Goal: Contribute content: Contribute content

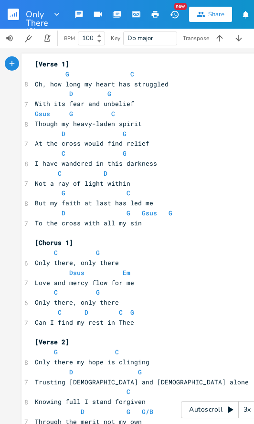
click at [153, 17] on icon "button" at bounding box center [155, 14] width 7 height 7
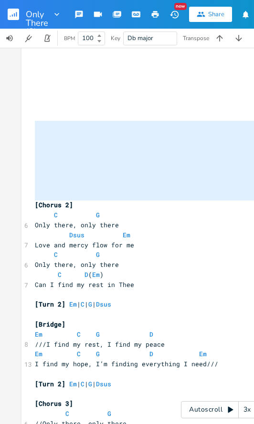
scroll to position [524, 0]
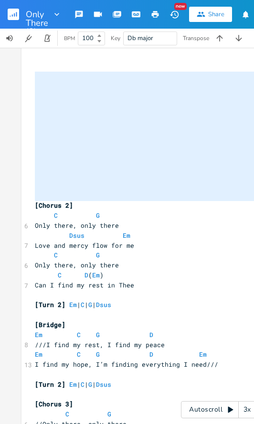
drag, startPoint x: 32, startPoint y: 205, endPoint x: 37, endPoint y: 74, distance: 132.0
click at [37, 74] on div "[Verse 1] G C 8 Oh, how long my heart has struggled D G 7 With its fear and unb…" at bounding box center [220, 126] width 374 height 1183
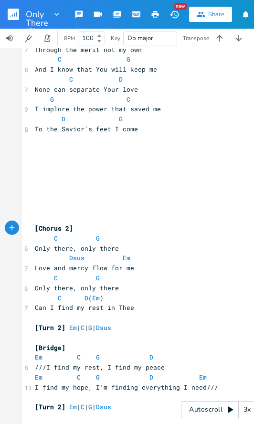
scroll to position [356, 0]
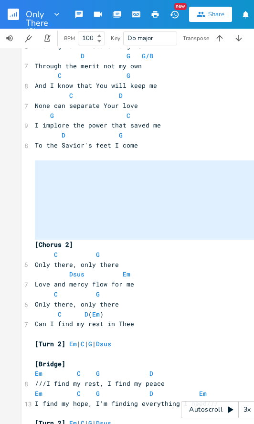
drag, startPoint x: 32, startPoint y: 244, endPoint x: 31, endPoint y: 163, distance: 81.2
click at [33, 163] on div "[Verse 1] G C 8 Oh, how long my heart has struggled D G 7 With its fear and unb…" at bounding box center [220, 229] width 374 height 1053
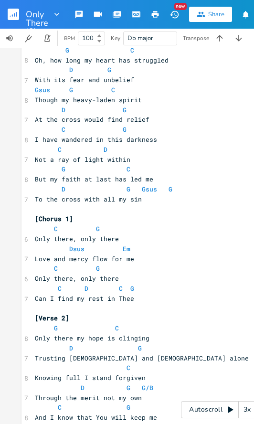
scroll to position [0, 0]
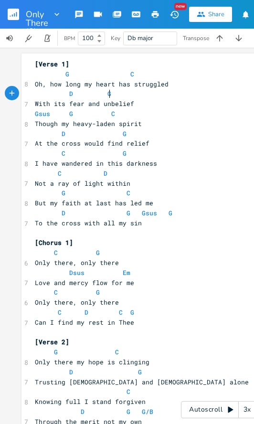
type textarea "D G"
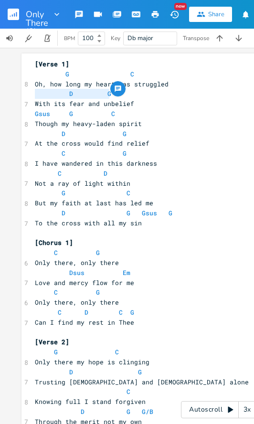
drag, startPoint x: 132, startPoint y: 92, endPoint x: 11, endPoint y: 91, distance: 121.8
click at [11, 91] on div "D G x [Verse 1] G C 8 Oh, how long my heart has struggled D G 7 With its fear a…" at bounding box center [220, 236] width 440 height 376
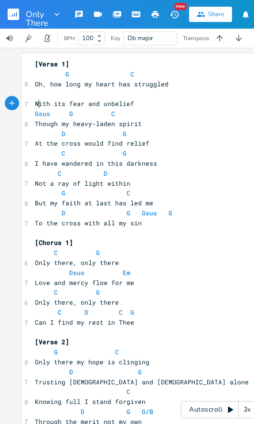
click at [35, 100] on span "With its fear and unbelief" at bounding box center [84, 103] width 99 height 9
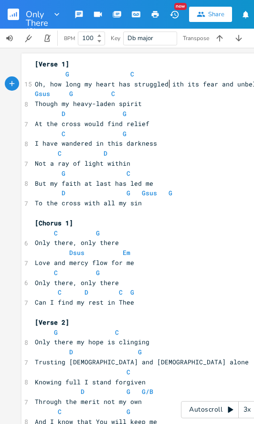
type textarea "w"
click at [164, 75] on pre "G C" at bounding box center [220, 74] width 374 height 10
paste textarea
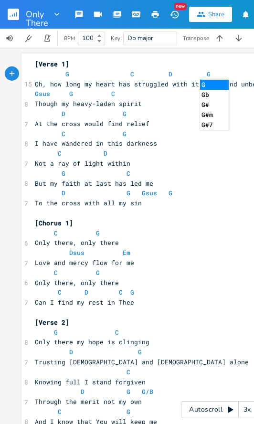
click at [157, 75] on span "G C D G" at bounding box center [123, 74] width 176 height 9
click at [51, 93] on span "Gsus G C" at bounding box center [75, 93] width 80 height 9
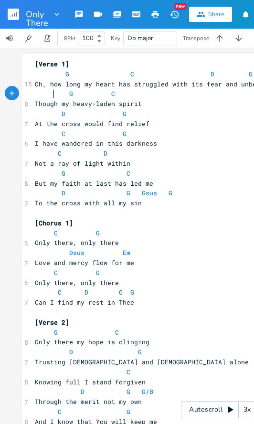
scroll to position [0, 9]
type textarea "D G"
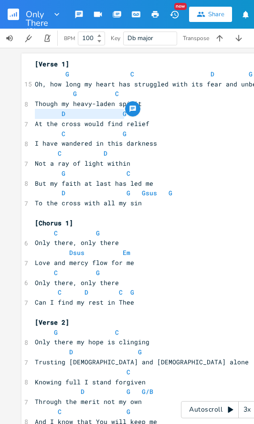
drag, startPoint x: 138, startPoint y: 116, endPoint x: 5, endPoint y: 115, distance: 132.4
click at [5, 115] on div "D G x [Verse 1] G C D G 15 Oh, how long my heart has struggled with its fear an…" at bounding box center [220, 236] width 440 height 376
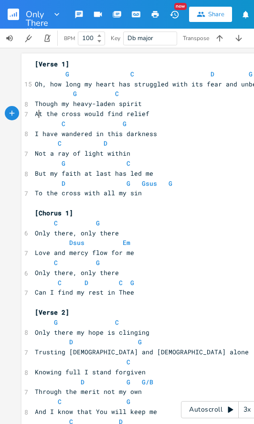
click at [35, 112] on span "At the cross would find relief" at bounding box center [92, 113] width 115 height 9
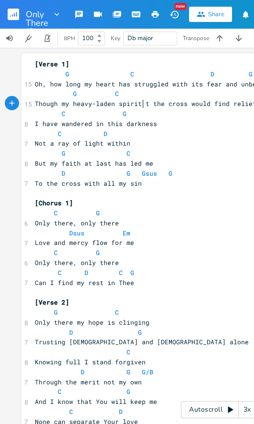
type textarea "a"
click at [130, 95] on pre "G C" at bounding box center [220, 94] width 374 height 10
paste textarea
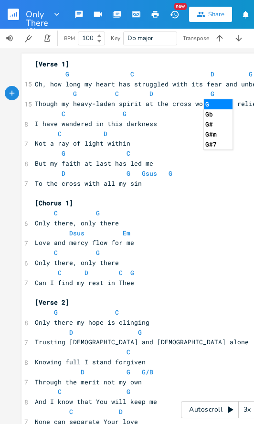
click at [135, 94] on span "G C D G" at bounding box center [125, 93] width 180 height 9
click at [105, 96] on span "G C D G" at bounding box center [125, 93] width 180 height 9
click at [147, 95] on span "G C D G" at bounding box center [128, 93] width 187 height 9
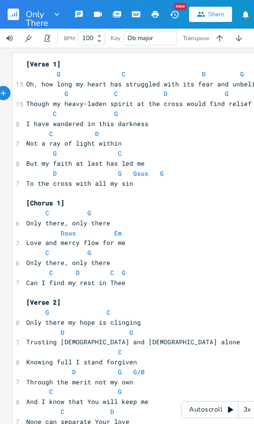
scroll to position [0, 0]
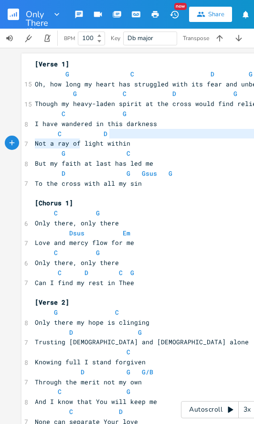
type textarea "N"
type textarea "C D"
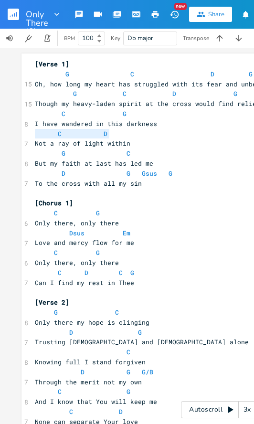
drag, startPoint x: 83, startPoint y: 140, endPoint x: 19, endPoint y: 135, distance: 64.6
click at [36, 144] on span "Not a ray of light within" at bounding box center [83, 143] width 96 height 9
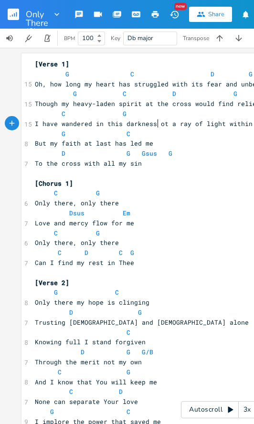
type textarea "n"
click at [136, 116] on pre "C G" at bounding box center [220, 114] width 374 height 10
paste textarea
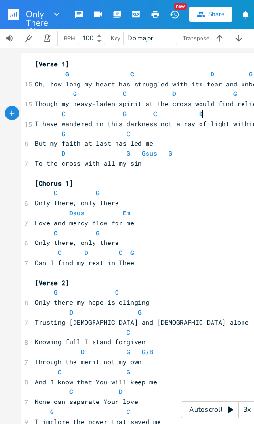
click at [153, 116] on span "C" at bounding box center [155, 113] width 4 height 9
type textarea "Gsus"
drag, startPoint x: 157, startPoint y: 151, endPoint x: 134, endPoint y: 151, distance: 22.5
click at [134, 151] on span "D G Gsus G" at bounding box center [104, 153] width 138 height 9
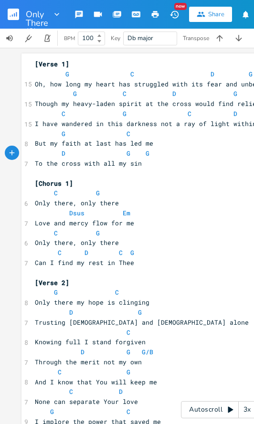
click at [152, 156] on pre "D G G" at bounding box center [220, 154] width 374 height 10
type textarea "To the"
type textarea "D G"
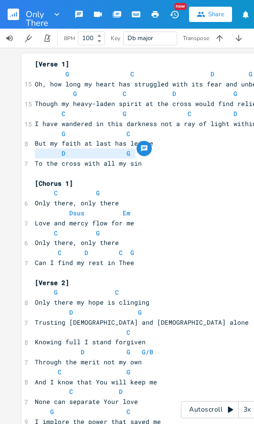
drag, startPoint x: 137, startPoint y: 154, endPoint x: 25, endPoint y: 155, distance: 111.8
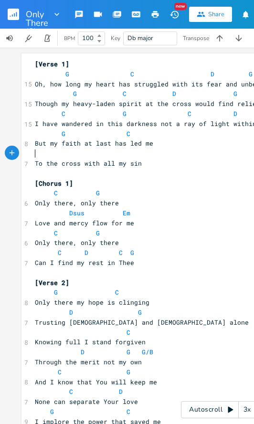
click at [37, 163] on span "To the cross with all my sin" at bounding box center [88, 163] width 107 height 9
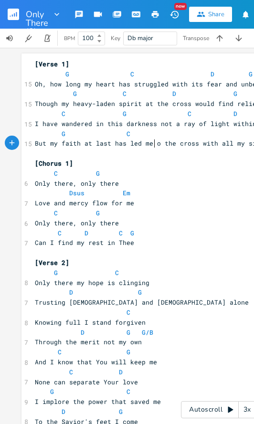
type textarea "t"
click at [134, 136] on pre "G C" at bounding box center [220, 134] width 374 height 10
click at [54, 133] on span "G C D G" at bounding box center [136, 133] width 203 height 9
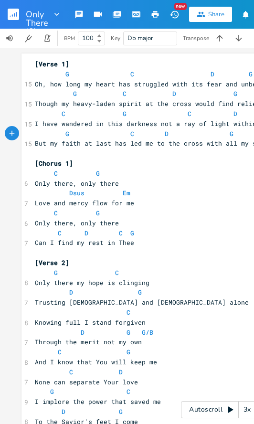
click at [153, 137] on span "G C D G" at bounding box center [138, 133] width 206 height 9
click at [238, 134] on span "G C D G" at bounding box center [149, 133] width 229 height 9
click at [84, 191] on span "Dsus Em" at bounding box center [83, 193] width 96 height 9
click at [80, 192] on span "Dsus" at bounding box center [76, 193] width 15 height 9
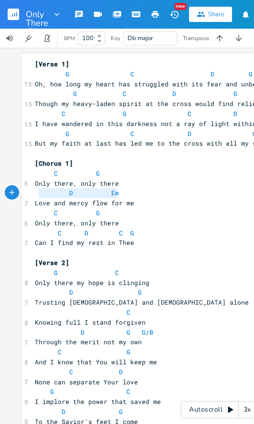
type textarea "D Em"
drag, startPoint x: 122, startPoint y: 194, endPoint x: 25, endPoint y: 192, distance: 96.5
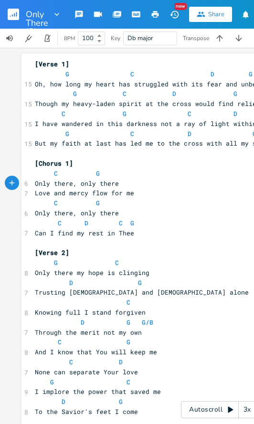
click at [35, 191] on span "Love and mercy flow for me" at bounding box center [84, 193] width 99 height 9
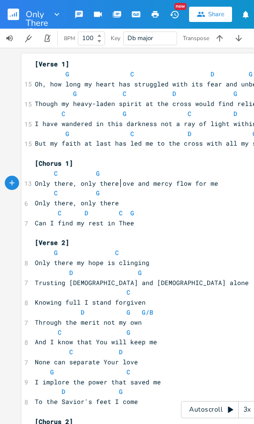
type textarea "l"
click at [128, 177] on pre "C G" at bounding box center [220, 174] width 374 height 10
click at [43, 173] on span "C G" at bounding box center [67, 173] width 65 height 9
click at [86, 174] on span "C G" at bounding box center [67, 173] width 65 height 9
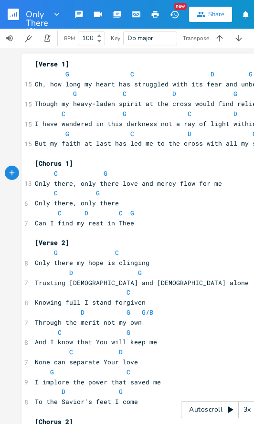
click at [131, 175] on pre "C G" at bounding box center [220, 174] width 374 height 10
paste textarea
click at [179, 176] on span "C G D Em" at bounding box center [136, 173] width 203 height 9
click at [189, 172] on span "C G D Em" at bounding box center [121, 173] width 172 height 9
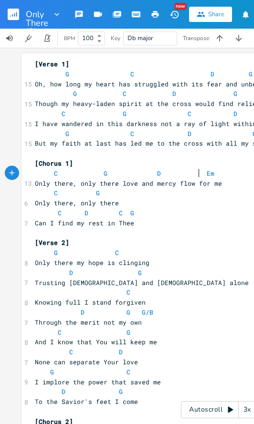
scroll to position [0, 2]
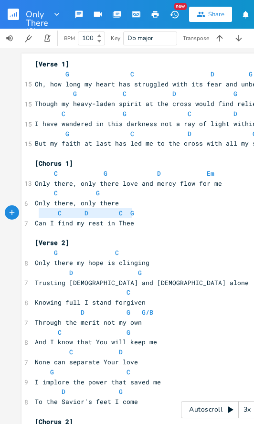
type textarea "C D C G"
drag, startPoint x: 134, startPoint y: 213, endPoint x: 24, endPoint y: 210, distance: 110.4
click at [35, 222] on span "Can I find my rest in Thee" at bounding box center [84, 223] width 99 height 9
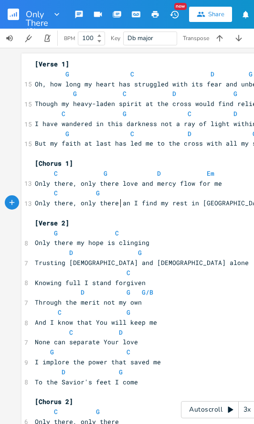
type textarea "c"
click at [116, 195] on pre "C G" at bounding box center [220, 193] width 374 height 10
paste textarea
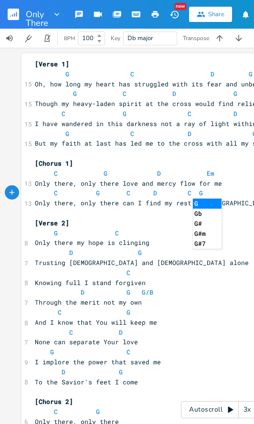
click at [118, 194] on span "C G C D C G" at bounding box center [119, 193] width 168 height 9
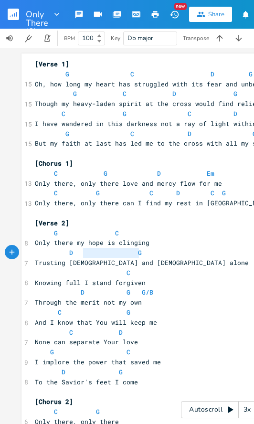
type textarea "D G"
drag, startPoint x: 151, startPoint y: 253, endPoint x: 10, endPoint y: 249, distance: 141.5
click at [10, 249] on div "D G x [Verse 1] G C D G 15 Oh, how long my heart has struggled with its fear an…" at bounding box center [220, 236] width 440 height 376
click at [35, 265] on span "Trusting [DEMOGRAPHIC_DATA] and [DEMOGRAPHIC_DATA] alone" at bounding box center [142, 262] width 214 height 9
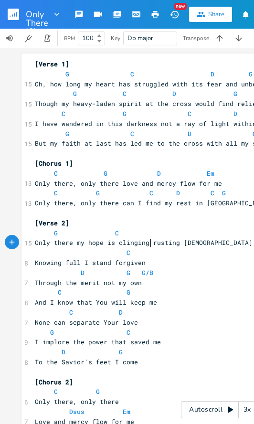
type textarea "t"
click at [135, 235] on pre "G C" at bounding box center [220, 233] width 374 height 10
click at [104, 235] on span "G C D G" at bounding box center [132, 233] width 195 height 9
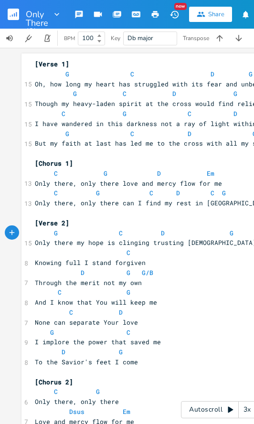
click at [148, 236] on span "G C D G" at bounding box center [134, 233] width 199 height 9
type textarea "D G G/B"
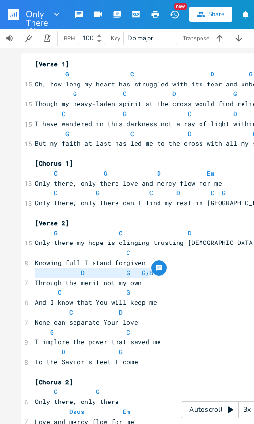
drag, startPoint x: 157, startPoint y: 274, endPoint x: 6, endPoint y: 269, distance: 151.1
click at [6, 269] on div "D G G/B x [Verse 1] G C D G 15 Oh, how long my heart has struggled with its fea…" at bounding box center [220, 236] width 440 height 376
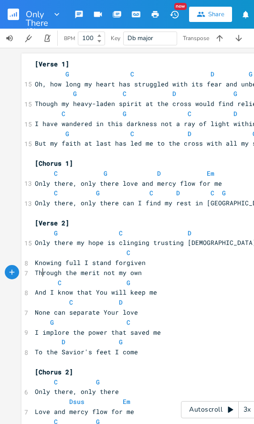
click at [38, 271] on span "Through the merit not my own" at bounding box center [88, 273] width 107 height 9
click at [35, 271] on span "Through the merit not my own" at bounding box center [88, 273] width 107 height 9
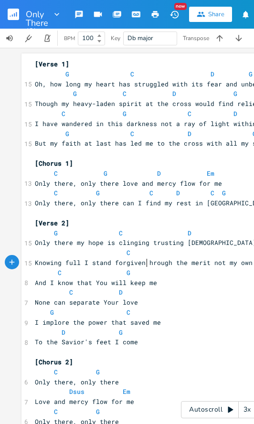
type textarea "t"
click at [141, 253] on pre "C" at bounding box center [220, 253] width 374 height 10
type textarea "v"
paste textarea
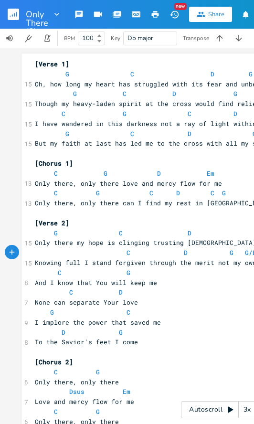
click at [172, 256] on span "C D G G/B" at bounding box center [146, 252] width 222 height 9
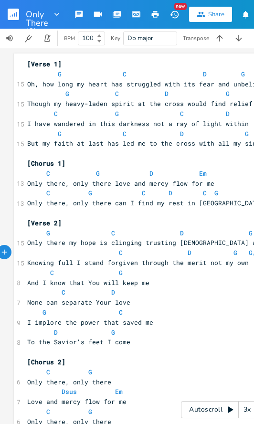
click at [252, 256] on pre "C D G G/B" at bounding box center [212, 253] width 374 height 10
click at [220, 255] on span "C D G" at bounding box center [134, 252] width 214 height 9
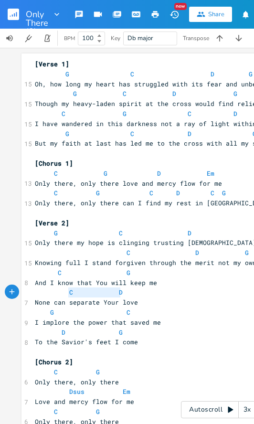
type textarea "C D"
drag, startPoint x: 86, startPoint y: 293, endPoint x: 4, endPoint y: 290, distance: 81.8
click at [4, 290] on div "C D x [Verse 1] G C D G 15 Oh, how long my heart has struggled with its fear an…" at bounding box center [220, 236] width 440 height 376
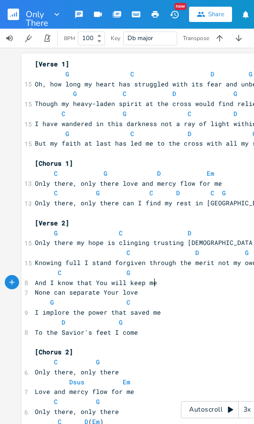
click at [35, 291] on span "None can separate Your love" at bounding box center [86, 292] width 103 height 9
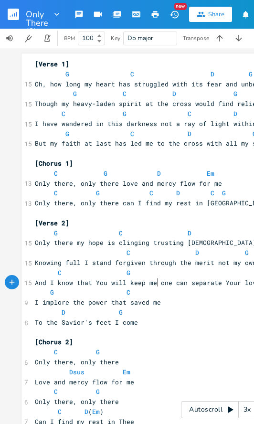
type textarea "n"
click at [142, 275] on pre "C G" at bounding box center [220, 273] width 374 height 10
paste textarea
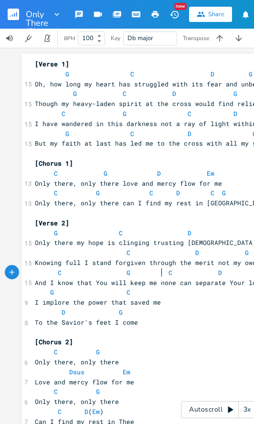
click at [159, 275] on span "C G C D" at bounding box center [128, 273] width 187 height 9
click at [119, 273] on span "C G C D" at bounding box center [128, 273] width 187 height 9
click at [161, 273] on span "C G C D" at bounding box center [130, 273] width 191 height 9
click at [226, 273] on span "C G C D" at bounding box center [142, 273] width 214 height 9
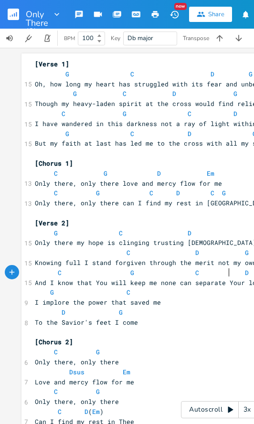
scroll to position [0, 1]
type textarea "D G"
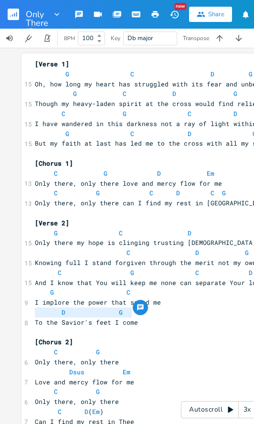
drag, startPoint x: 128, startPoint y: 312, endPoint x: -7, endPoint y: 311, distance: 134.3
click at [0, 311] on html "Only There (3) New Share BPM 100 Key Db major Transpose D G x [Verse 1] G C D G…" at bounding box center [127, 212] width 254 height 424
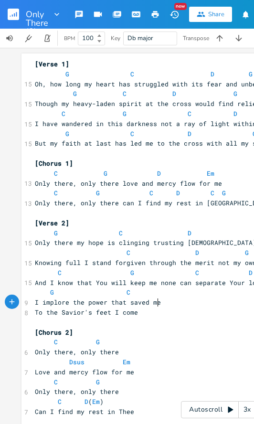
click at [35, 313] on span "To thе Savior's feet I come" at bounding box center [86, 312] width 103 height 9
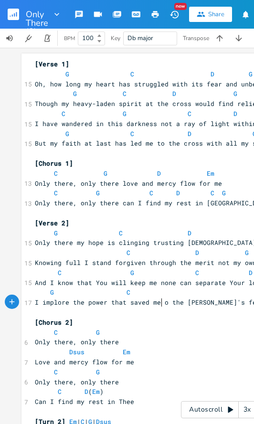
type textarea "t"
click at [145, 293] on pre "G C" at bounding box center [220, 293] width 374 height 10
click at [43, 294] on span "G C D G" at bounding box center [134, 292] width 199 height 9
click at [118, 294] on span "G C D G" at bounding box center [134, 292] width 199 height 9
click at [157, 296] on span "G C D G" at bounding box center [136, 292] width 203 height 9
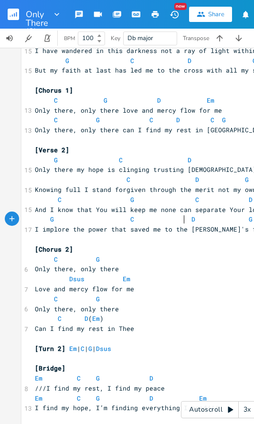
scroll to position [75, 0]
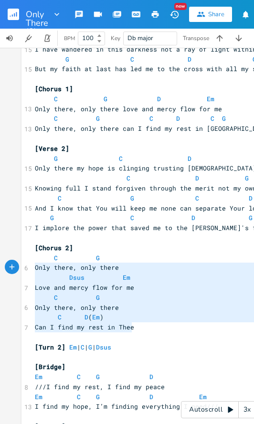
type textarea "C G Only there, only there Dsus Em Love and mercy flow for me C G Only there, o…"
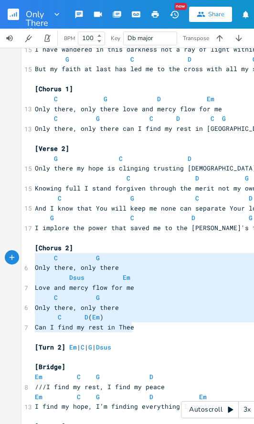
drag, startPoint x: 141, startPoint y: 327, endPoint x: 11, endPoint y: 263, distance: 145.5
click at [11, 261] on div "C G Only there, only there Dsus Em Love and mercy flow for me C G Only there, o…" at bounding box center [220, 236] width 440 height 376
type textarea "C G Only there, only there Dsus Em Love and mercy flow for me C G Only there, o…"
click at [96, 293] on span "G" at bounding box center [98, 297] width 4 height 9
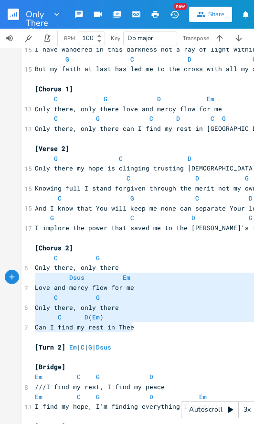
type textarea "C G Only there, only there Dsus Em Love and mercy flow for me C G Only there, o…"
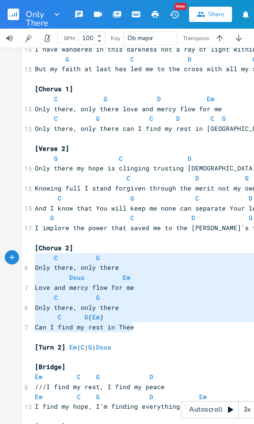
drag, startPoint x: 133, startPoint y: 325, endPoint x: 18, endPoint y: 257, distance: 133.9
click at [22, 257] on div "C G Only there, only there Dsus Em Love and mercy flow for me C G Only there, o…" at bounding box center [220, 371] width 397 height 785
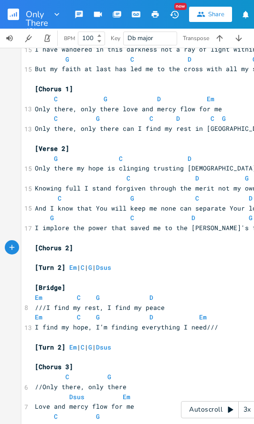
drag, startPoint x: 66, startPoint y: 247, endPoint x: 89, endPoint y: 244, distance: 22.6
click at [66, 247] on span "[Chorus 2]" at bounding box center [54, 248] width 38 height 9
type textarea "s"
click at [66, 91] on span "[Chorus 1]" at bounding box center [54, 89] width 38 height 9
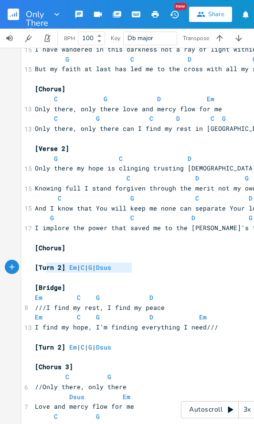
type textarea "[Turn 2] Em | C | G | Dsus"
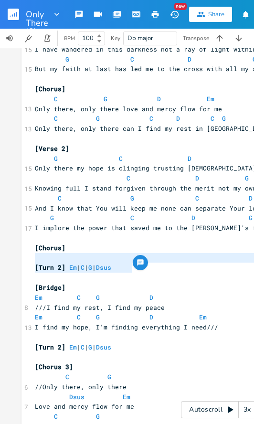
drag, startPoint x: 153, startPoint y: 267, endPoint x: 15, endPoint y: 263, distance: 138.1
click at [13, 262] on div "[Turn 2] Em | C | G | Dsus x [Verse 1] G C D G 15 Oh, how long my heart has str…" at bounding box center [220, 236] width 440 height 376
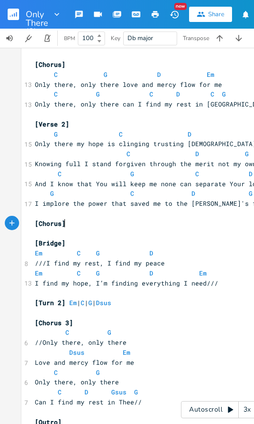
scroll to position [103, 0]
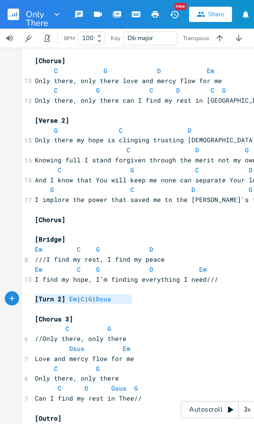
type textarea "[Turn 2] Em | C | G | Dsus"
drag, startPoint x: 142, startPoint y: 299, endPoint x: 0, endPoint y: 293, distance: 142.5
click at [0, 293] on div "[Turn 2] Em | C | G | Dsus x [Verse 1] G C D G 15 Oh, how long my heart has str…" at bounding box center [220, 236] width 440 height 376
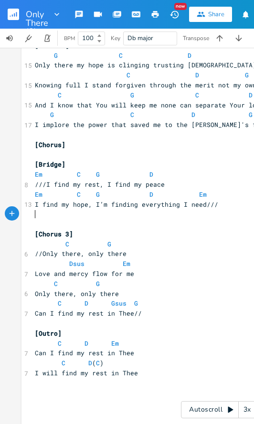
scroll to position [185, 0]
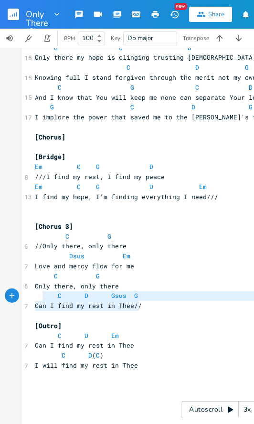
type textarea "Love and mercy flow for me C G Only there, only there C D Gsus G Can I find my …"
drag, startPoint x: 150, startPoint y: 308, endPoint x: 26, endPoint y: 269, distance: 129.7
click at [26, 269] on div "Love and mercy flow for me C G Only there, only there C D Gsus G Can I find my …" at bounding box center [220, 206] width 397 height 676
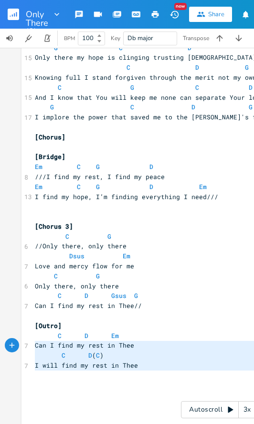
type textarea "C D Em Can I find my rest in Thee C D (C) I will find my rest in Thee"
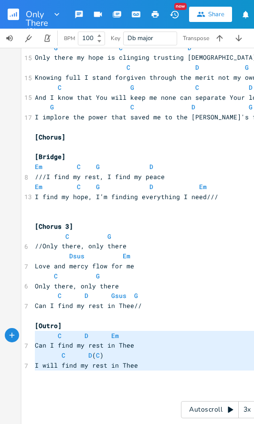
drag, startPoint x: 134, startPoint y: 373, endPoint x: 10, endPoint y: 341, distance: 128.3
click at [22, 338] on div "C D Em Can I find my rest in Thee C D (C) I will find my rest in Thee x [Verse …" at bounding box center [220, 206] width 397 height 676
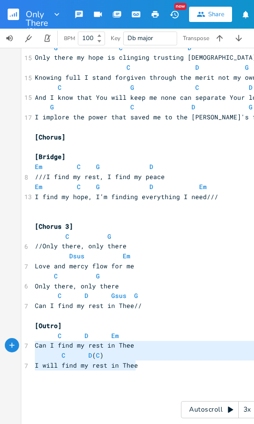
type textarea "C D Em Can I find my rest in Thee C D (C) I will find my rest in Thee"
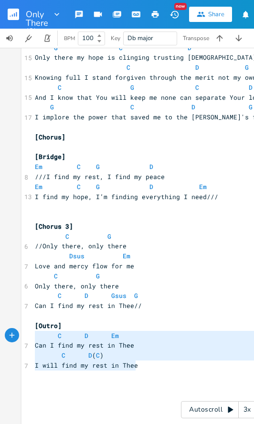
drag, startPoint x: 127, startPoint y: 371, endPoint x: 24, endPoint y: 335, distance: 108.8
click at [23, 338] on div "C D Em Can I find my rest in Thee C D (C) I will find my rest in Thee x [Verse …" at bounding box center [220, 201] width 397 height 666
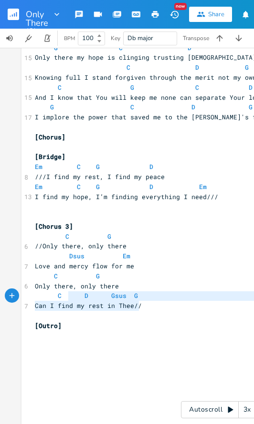
type textarea "//Only there, only there Dsus Em Love and mercy flow for me C G Only there, onl…"
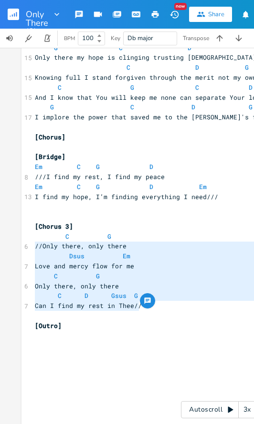
drag, startPoint x: 151, startPoint y: 305, endPoint x: 22, endPoint y: 247, distance: 142.2
click at [33, 247] on div "[Verse 1] G C D G 15 Oh, how long my heart has struggled with its fear and unbe…" at bounding box center [220, 187] width 374 height 626
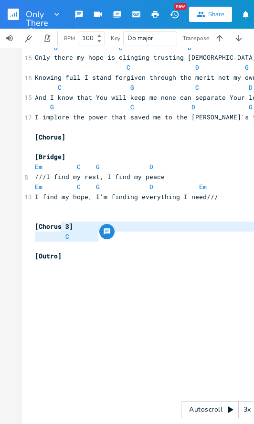
type textarea "3] C"
drag, startPoint x: 126, startPoint y: 233, endPoint x: 63, endPoint y: 226, distance: 63.1
click at [63, 226] on div "[Verse 1] G C D G 15 Oh, how long my heart has struggled with its fear and unbe…" at bounding box center [220, 152] width 374 height 557
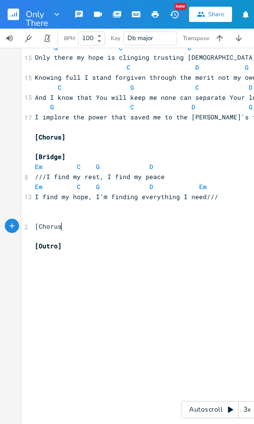
type textarea "}"
type textarea "] 2x"
click at [55, 214] on pre "​" at bounding box center [220, 217] width 374 height 10
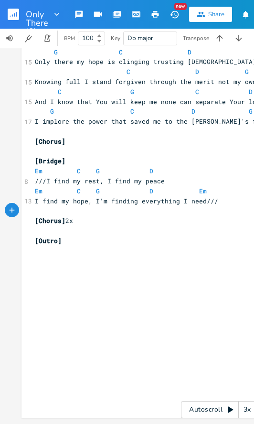
click at [53, 236] on pre "[Outro]" at bounding box center [220, 241] width 374 height 10
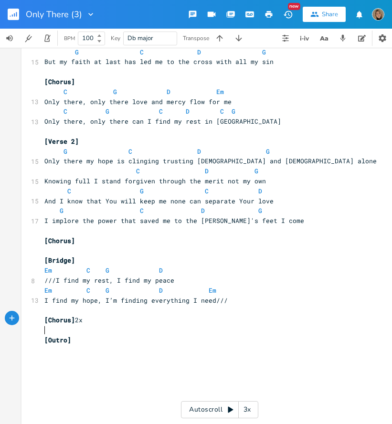
scroll to position [0, 0]
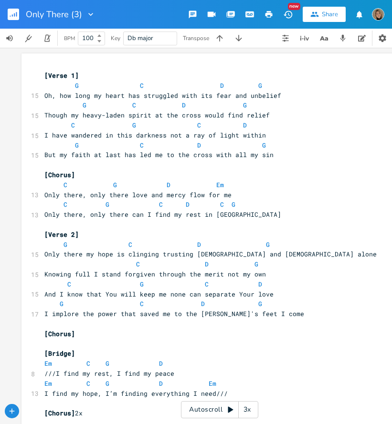
click at [254, 12] on icon "button" at bounding box center [269, 14] width 7 height 7
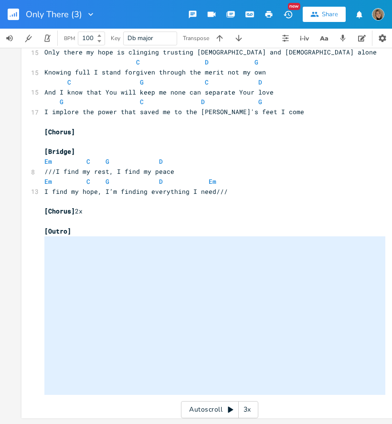
drag, startPoint x: 45, startPoint y: 238, endPoint x: 92, endPoint y: 457, distance: 224.2
click at [92, 424] on html "Only There (3) New Share BPM 100 Key Db major Transpose x [Verse 1] G C D G 15 …" at bounding box center [196, 212] width 392 height 424
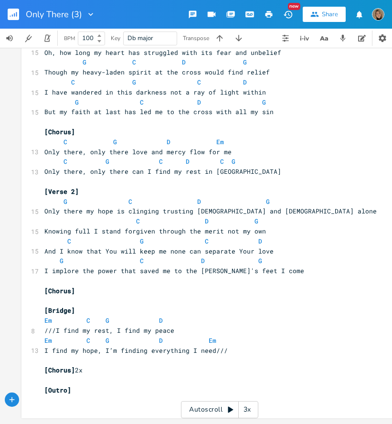
click at [254, 10] on icon "button" at bounding box center [269, 14] width 9 height 9
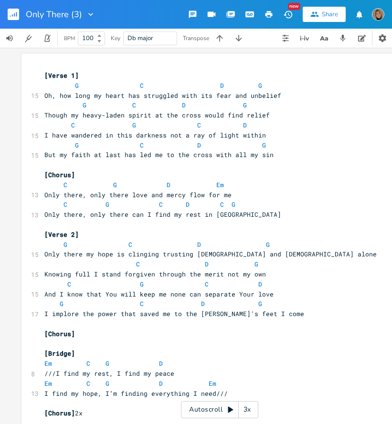
click at [15, 9] on icon "button" at bounding box center [13, 14] width 11 height 11
